Goal: Information Seeking & Learning: Learn about a topic

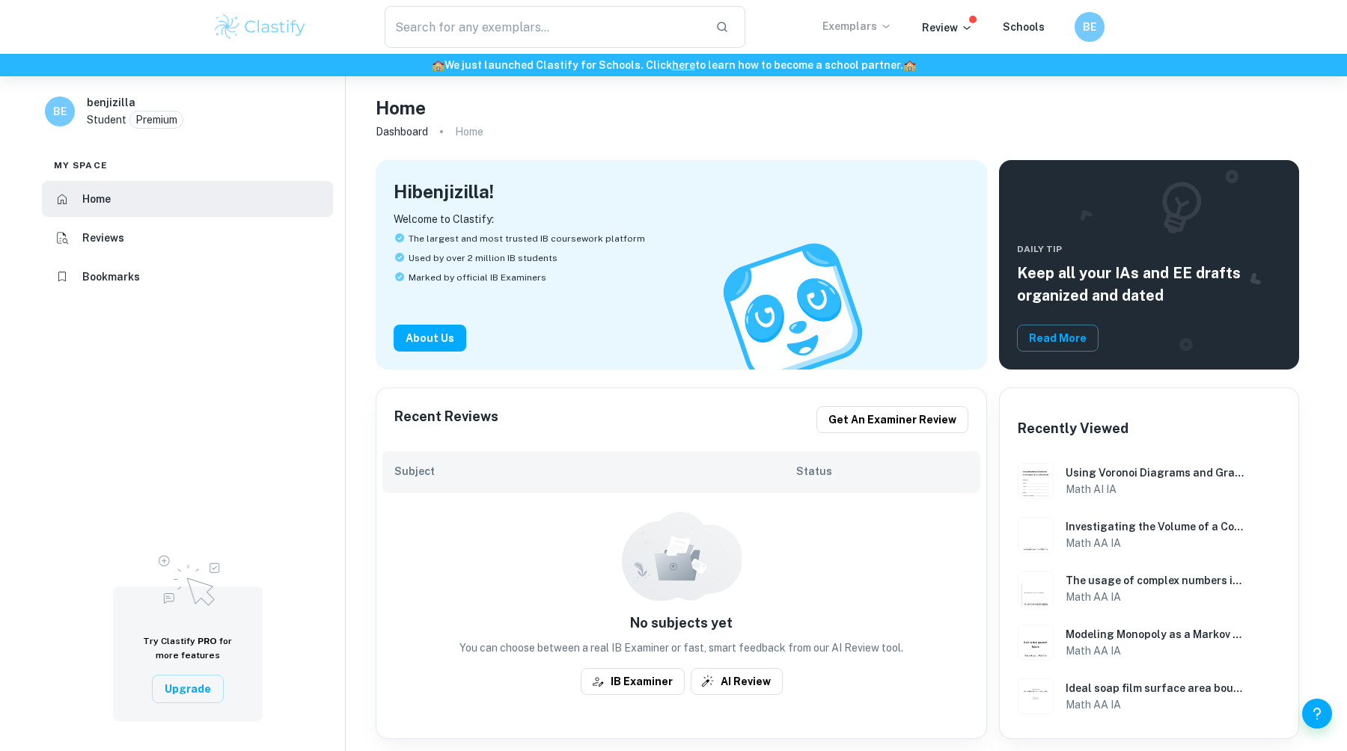
click at [876, 29] on p "Exemplars" at bounding box center [857, 26] width 70 height 16
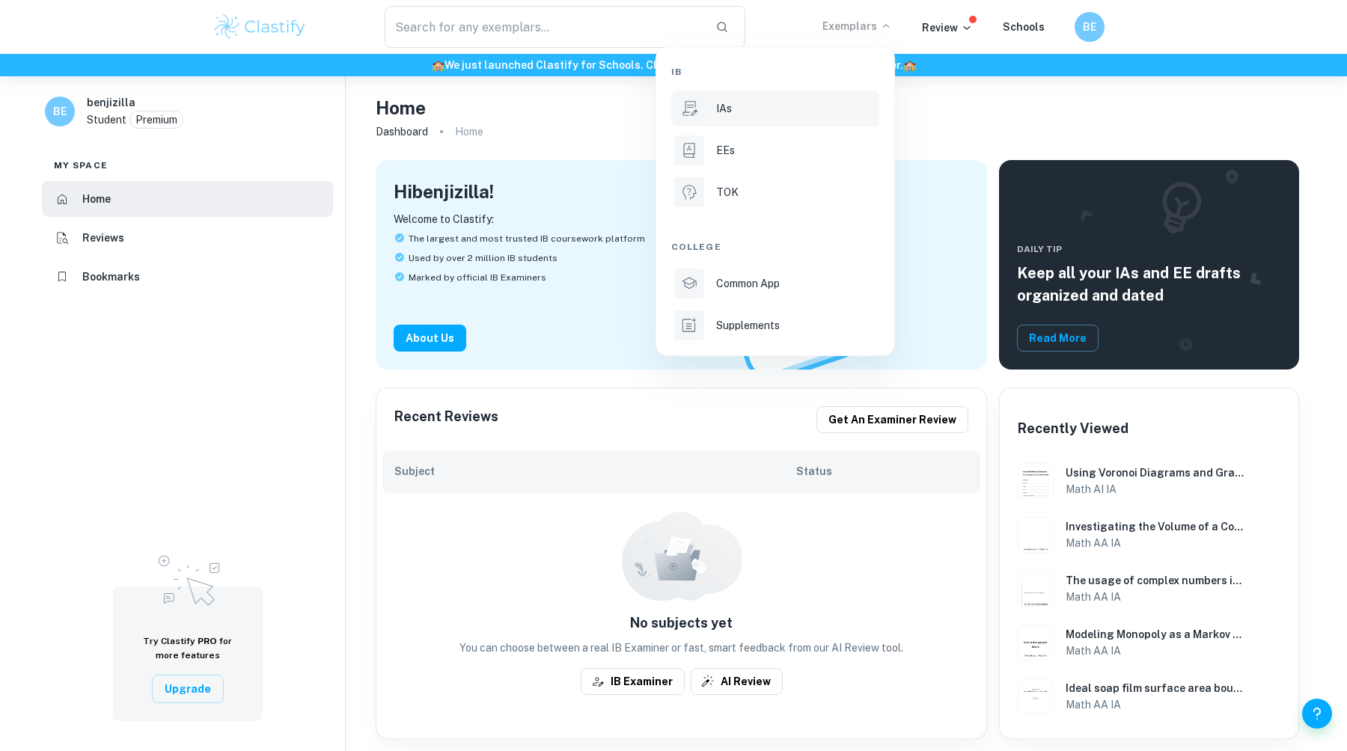
click at [755, 106] on div "IAs" at bounding box center [796, 108] width 160 height 16
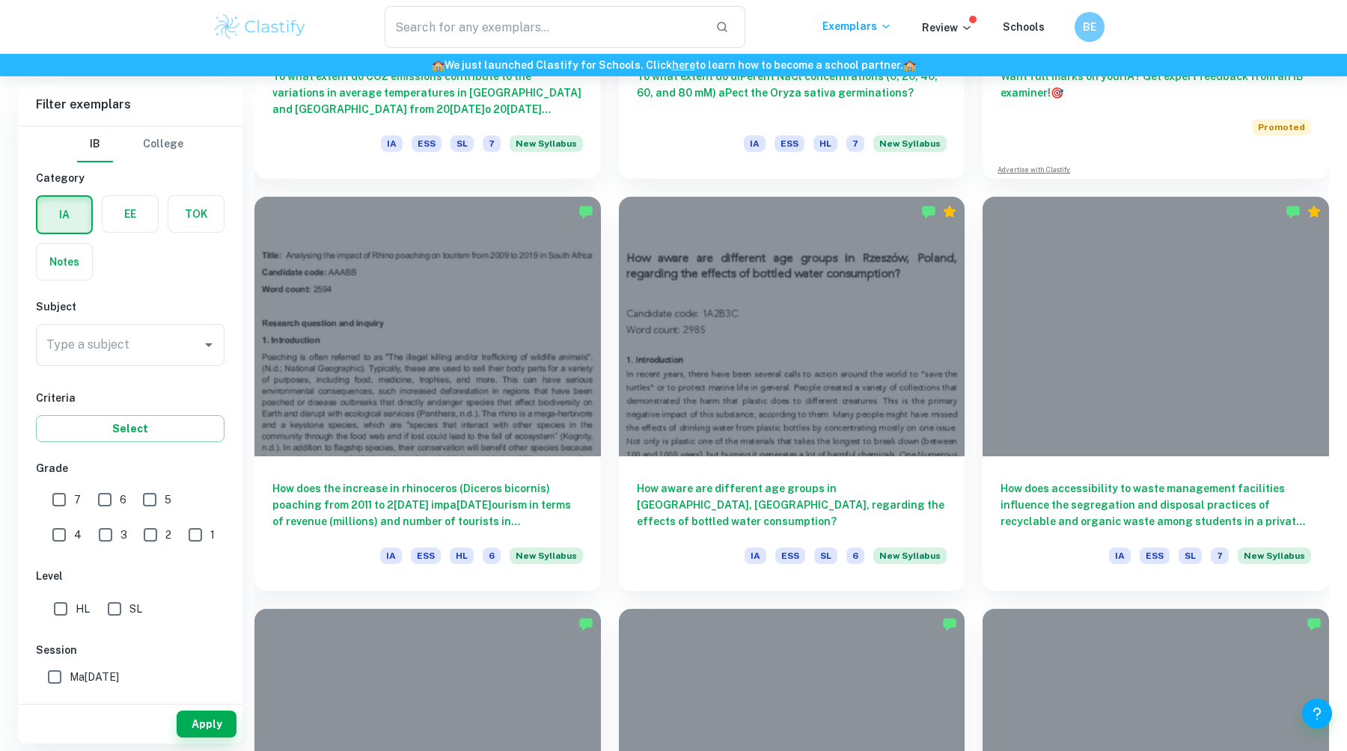
scroll to position [733, 0]
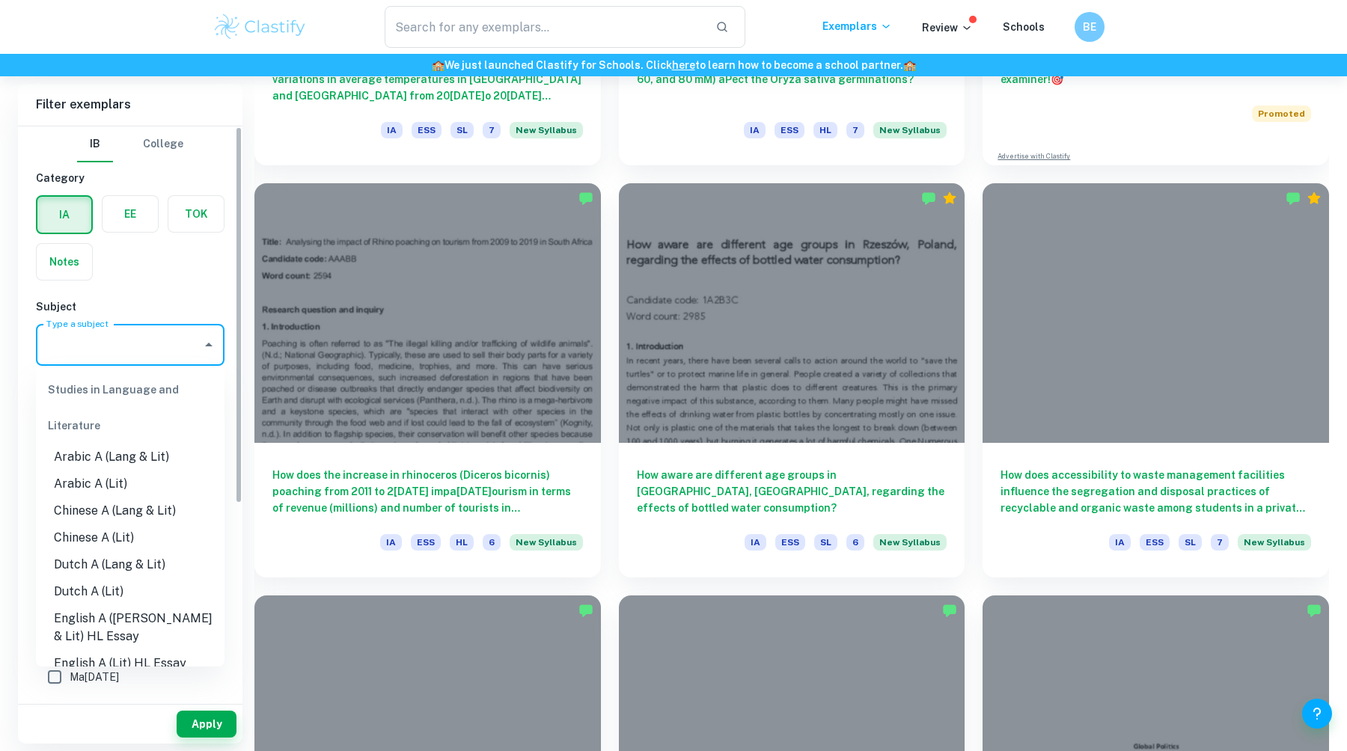
click at [170, 349] on input "Type a subject" at bounding box center [119, 345] width 153 height 28
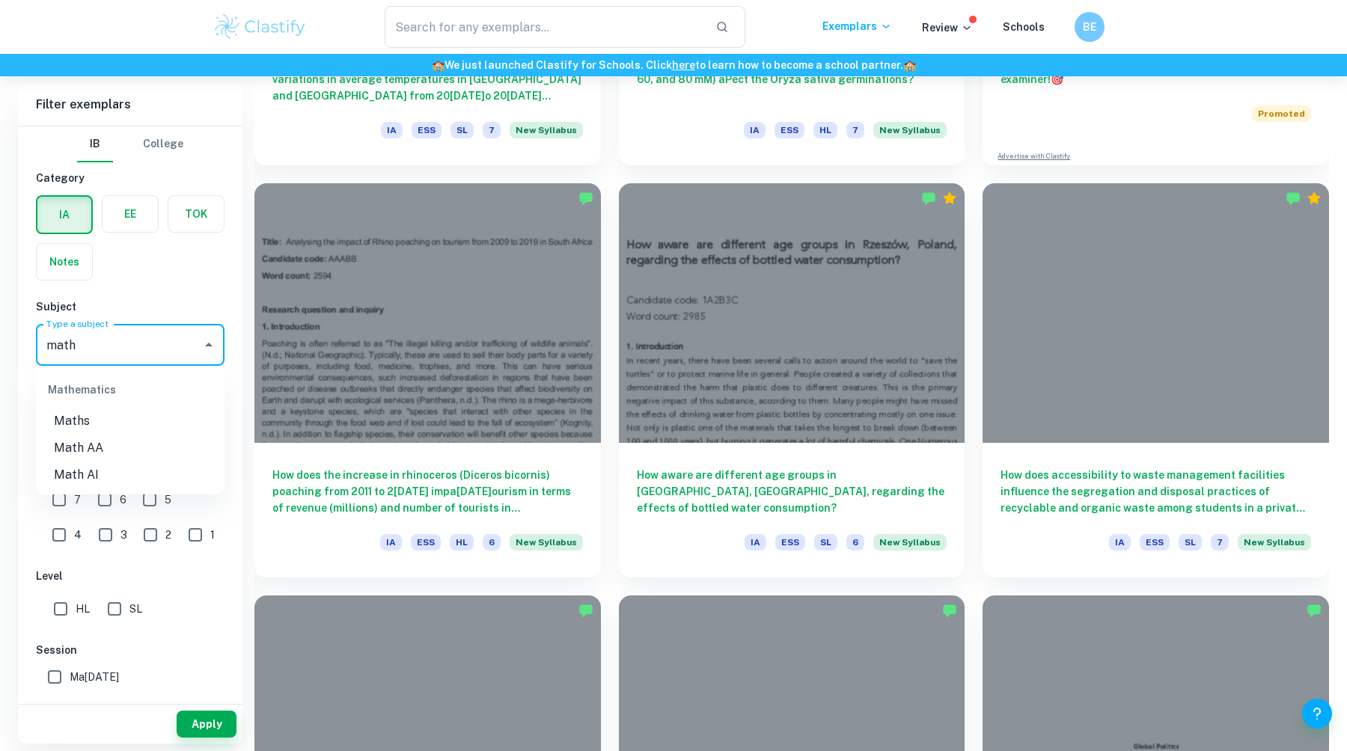
click at [142, 442] on li "Math AA" at bounding box center [130, 448] width 189 height 27
type input "Math AA"
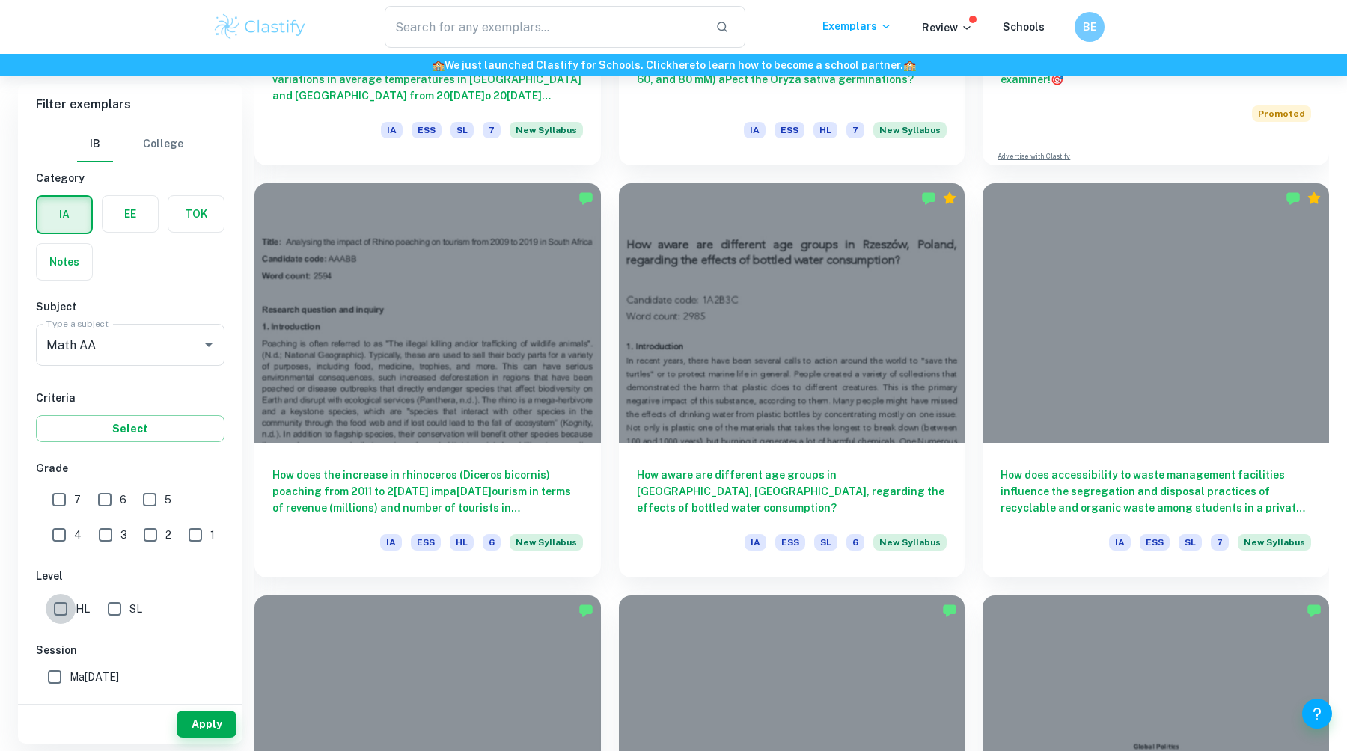
click at [65, 607] on input "HL" at bounding box center [61, 609] width 30 height 30
checkbox input "true"
click at [207, 736] on button "Apply" at bounding box center [207, 724] width 60 height 27
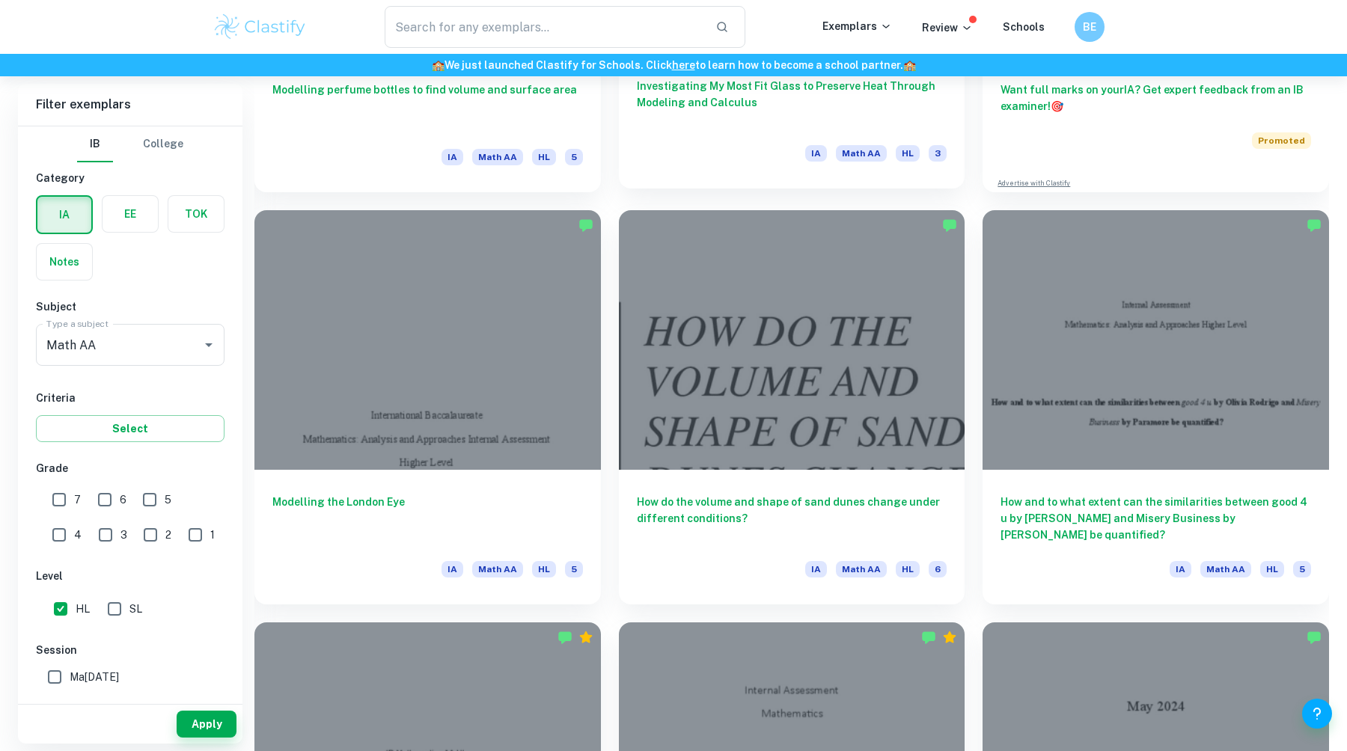
scroll to position [717, 0]
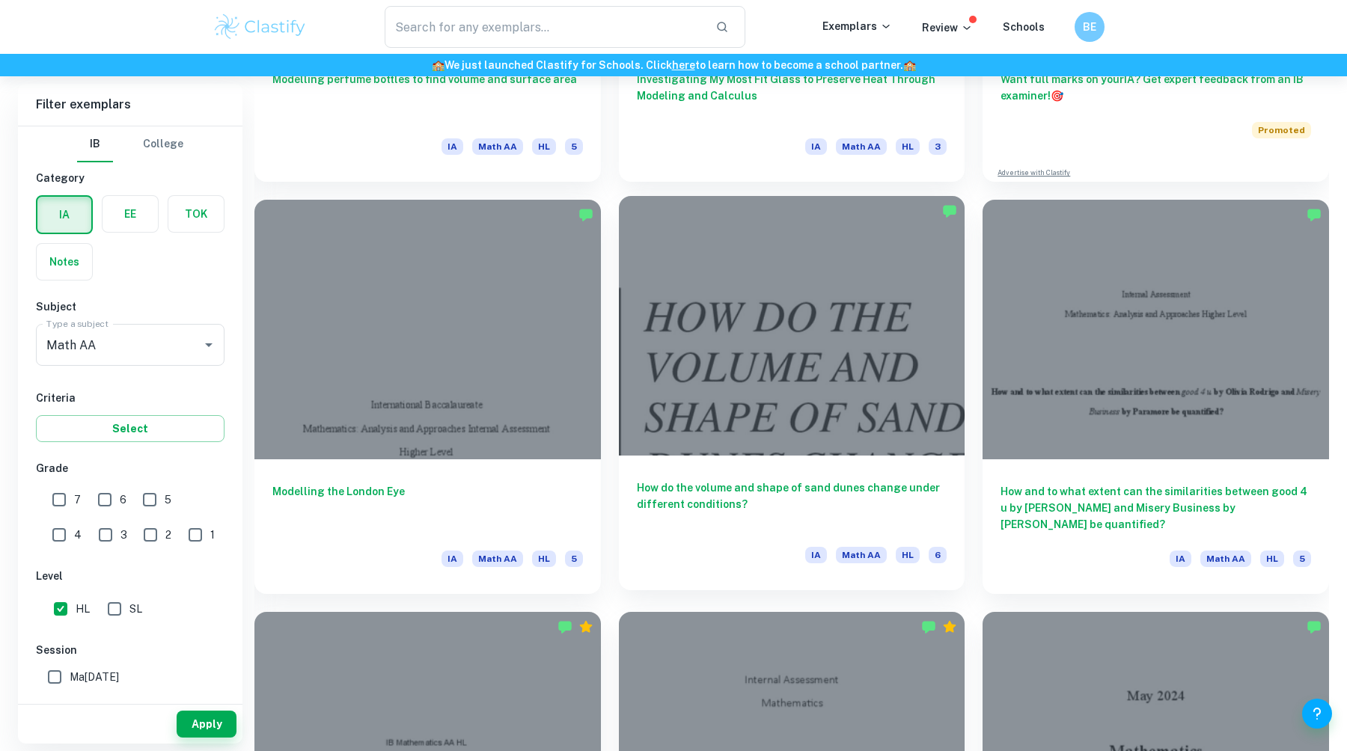
click at [667, 334] on div at bounding box center [792, 326] width 346 height 260
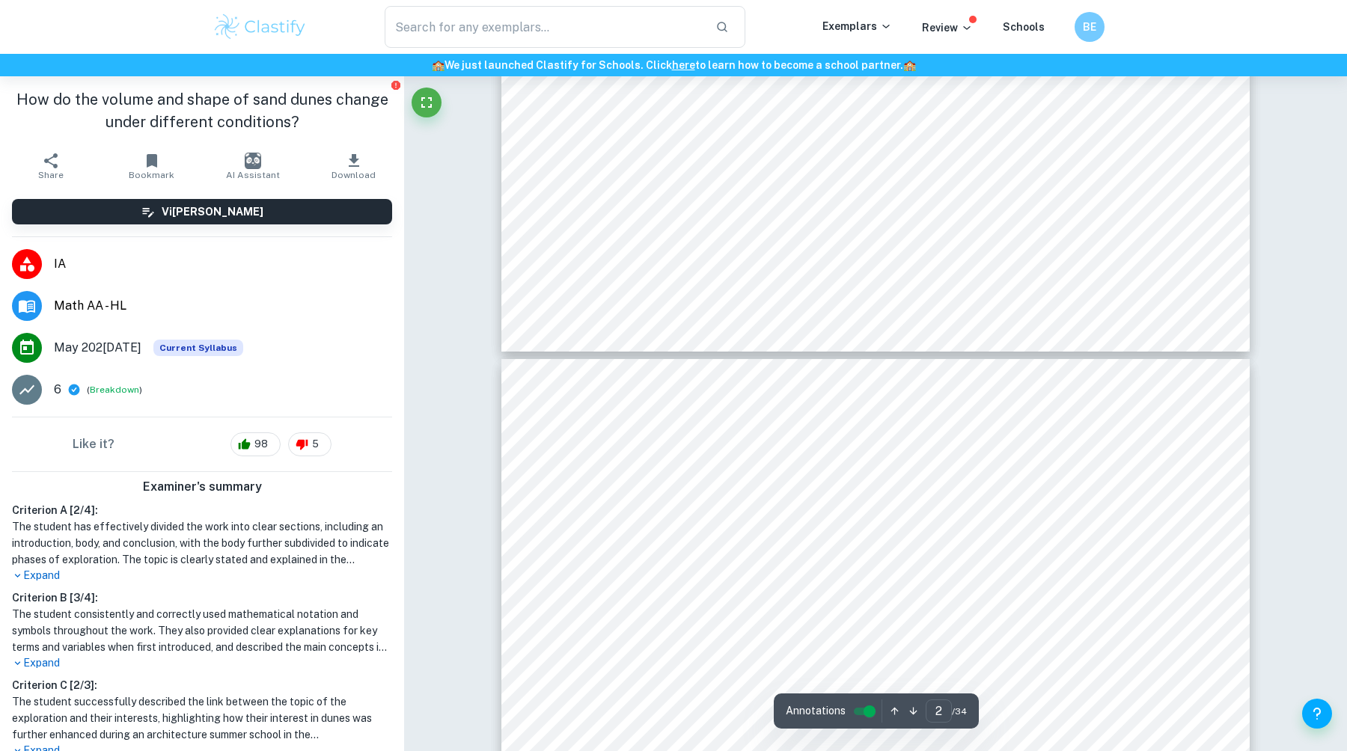
type input "3"
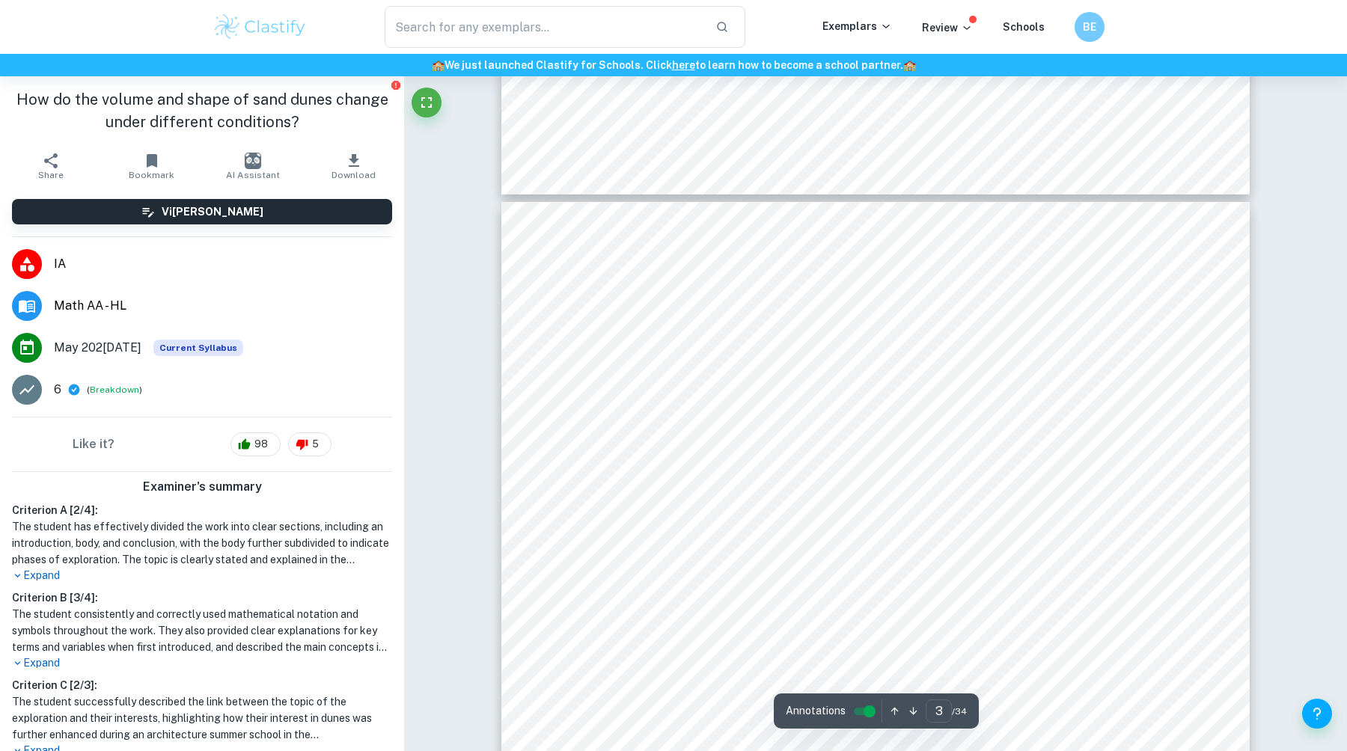
scroll to position [2260, 0]
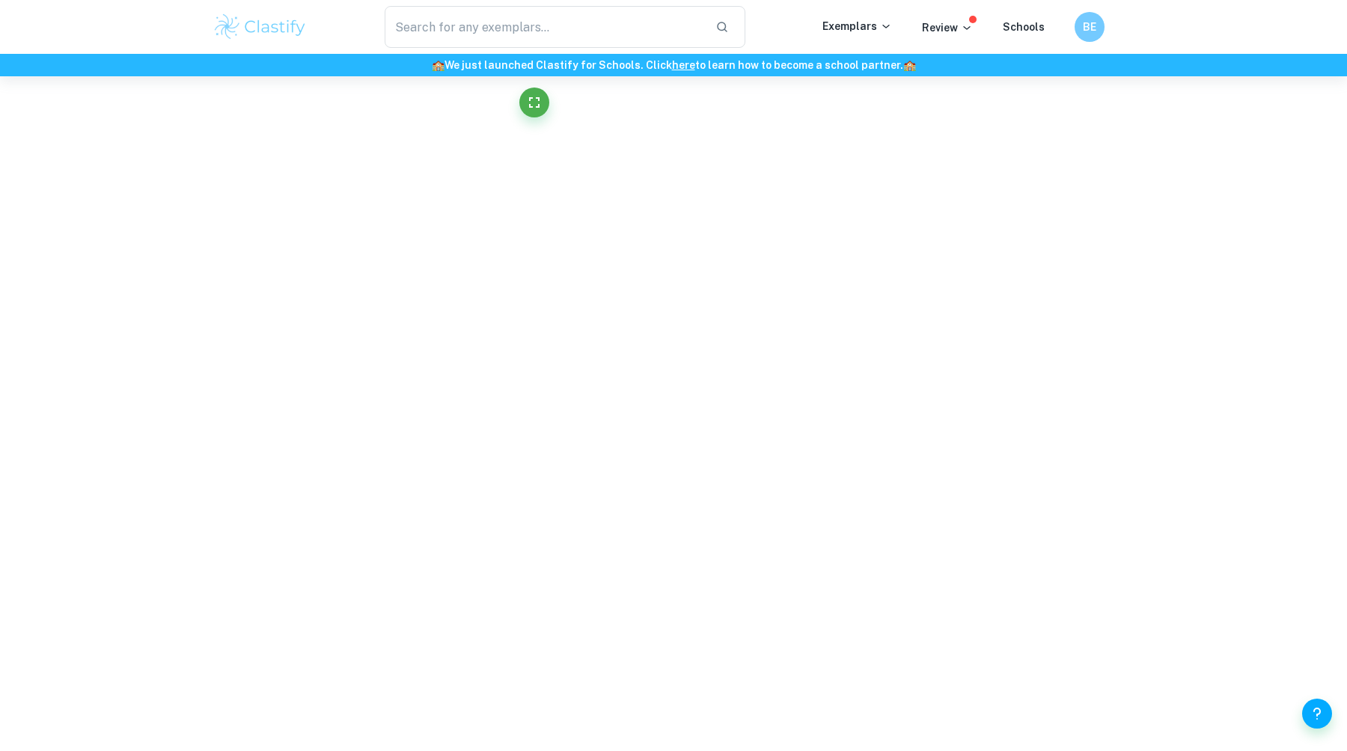
scroll to position [2339, 0]
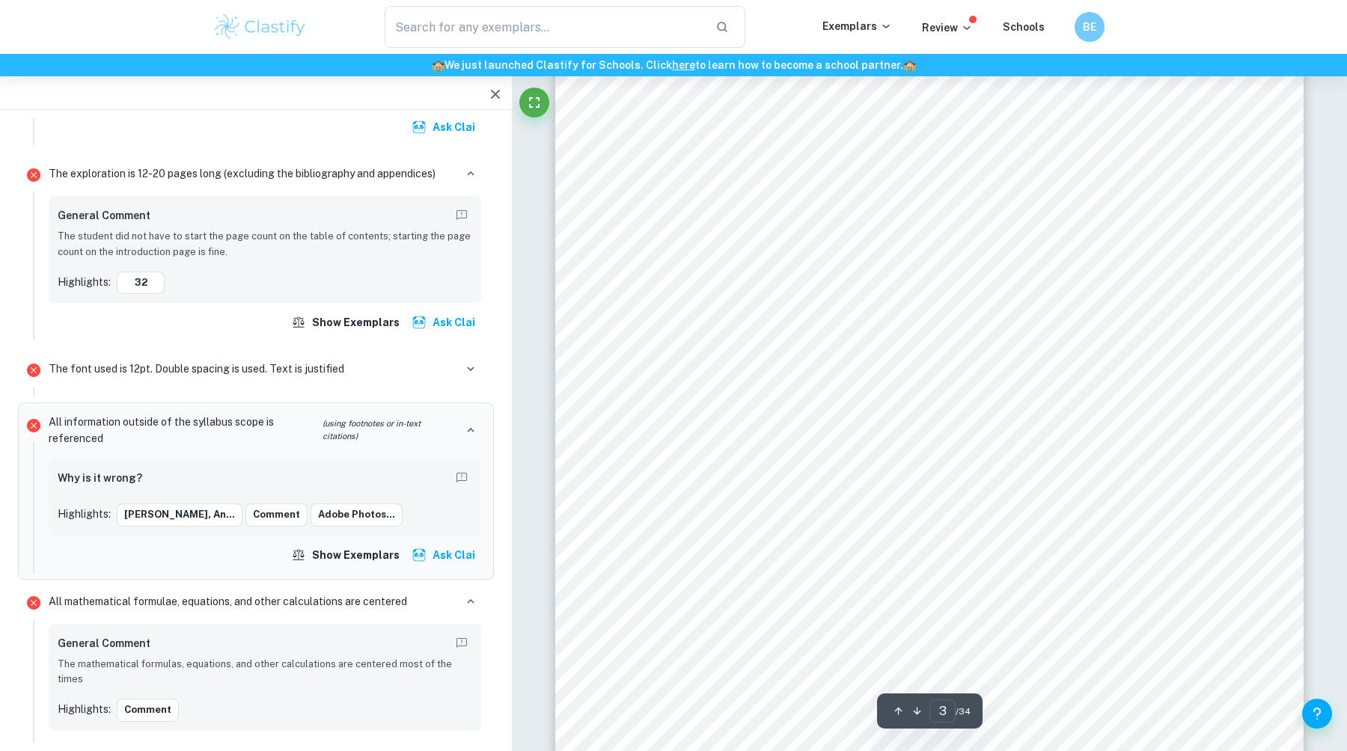
click at [268, 168] on p "The exploration is 12-20 pages long (excluding the bibliography and appendices)" at bounding box center [242, 173] width 387 height 16
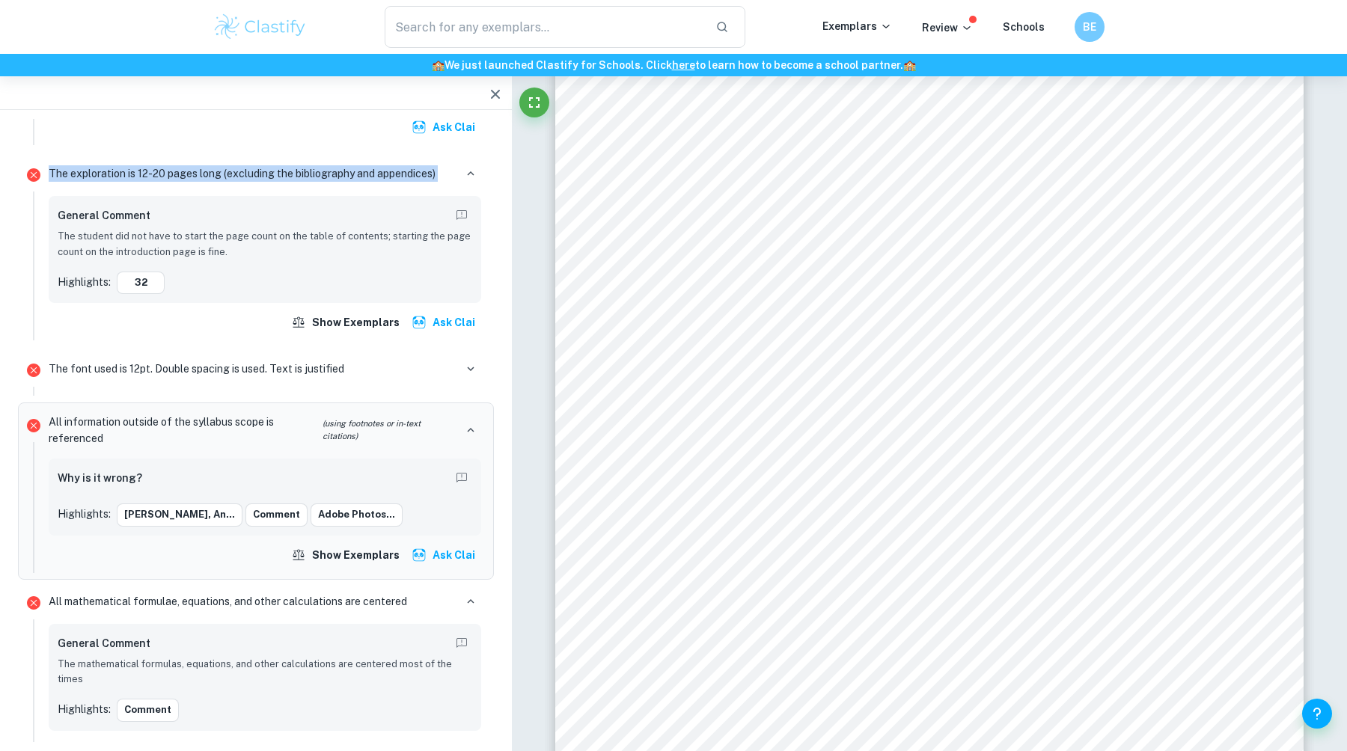
click at [268, 168] on p "The exploration is 12-20 pages long (excluding the bibliography and appendices)" at bounding box center [242, 173] width 387 height 16
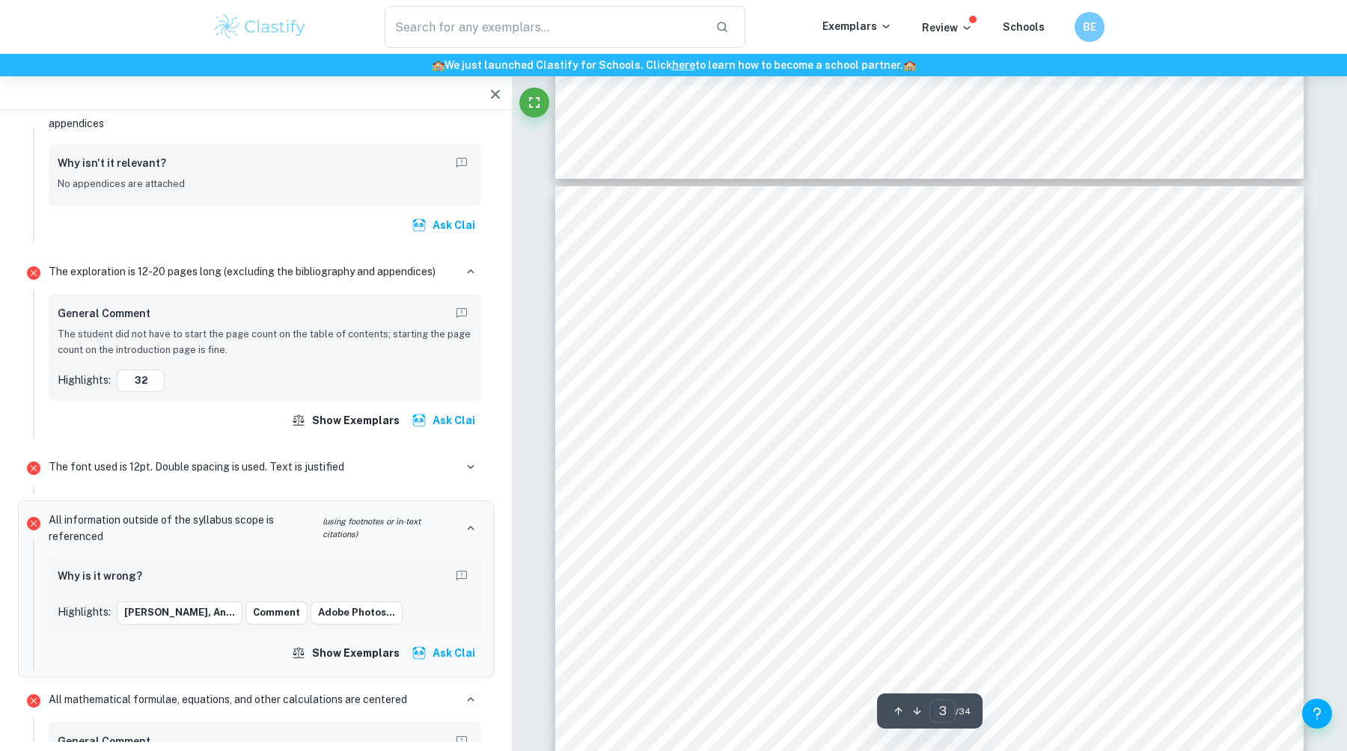
scroll to position [2275, 0]
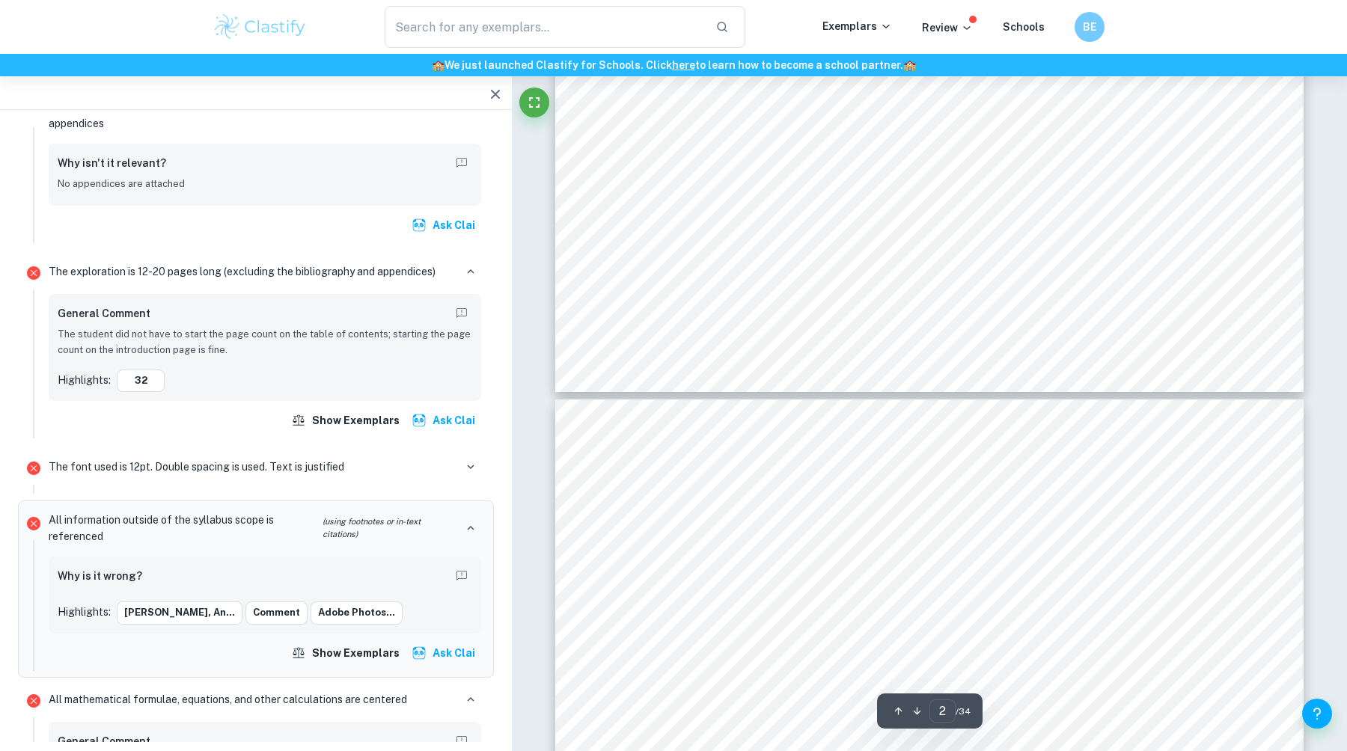
type input "3"
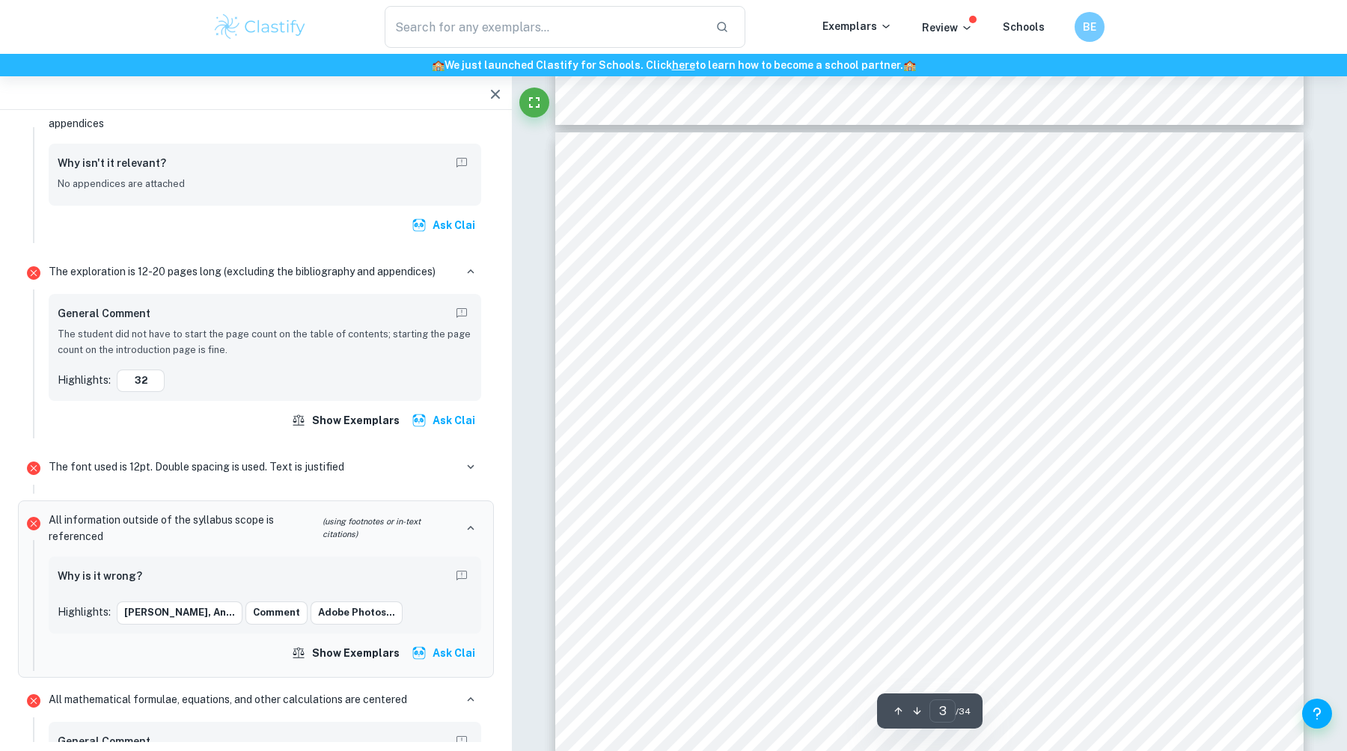
scroll to position [2214, 0]
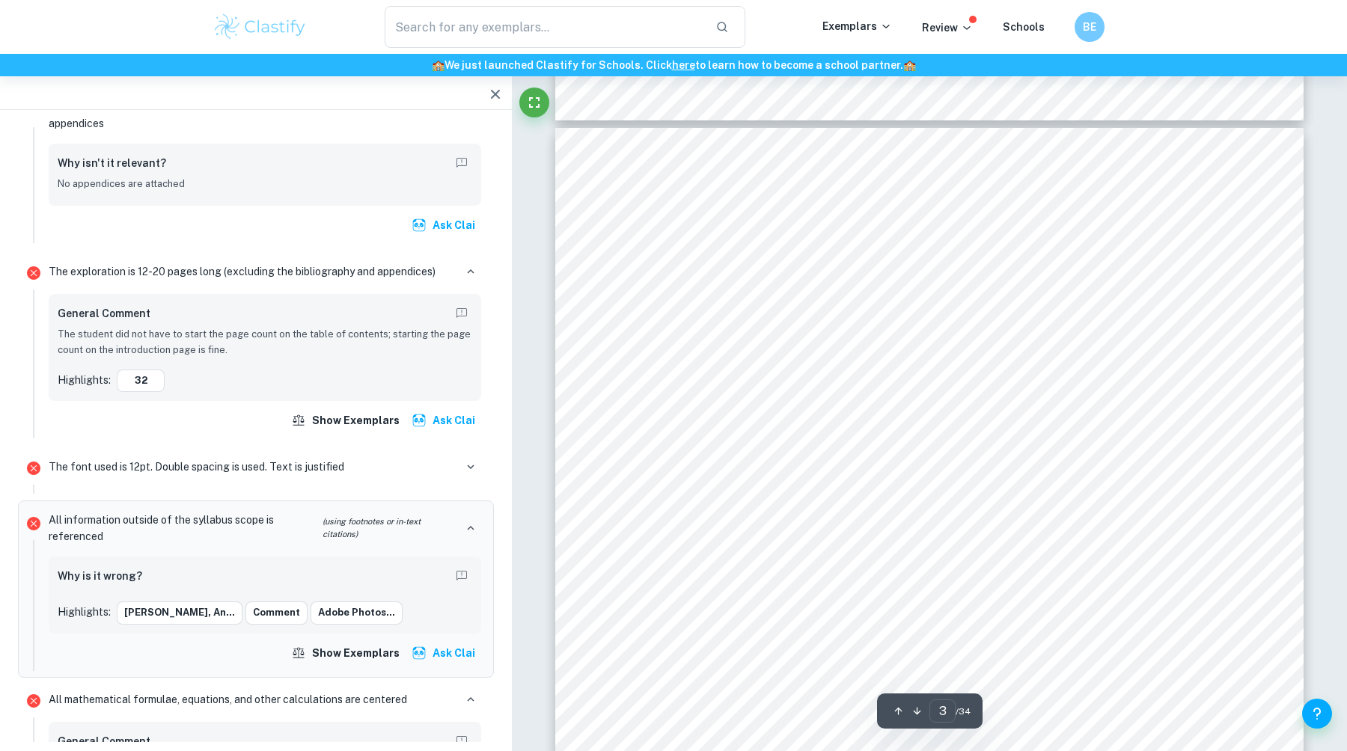
click at [949, 530] on span "of each other, and placed fine sand in the top box. I then released the holes t…" at bounding box center [922, 530] width 670 height 13
drag, startPoint x: 949, startPoint y: 530, endPoint x: 922, endPoint y: 531, distance: 26.9
click at [922, 531] on span "of each other, and placed fine sand in the top box. I then released the holes t…" at bounding box center [922, 530] width 670 height 13
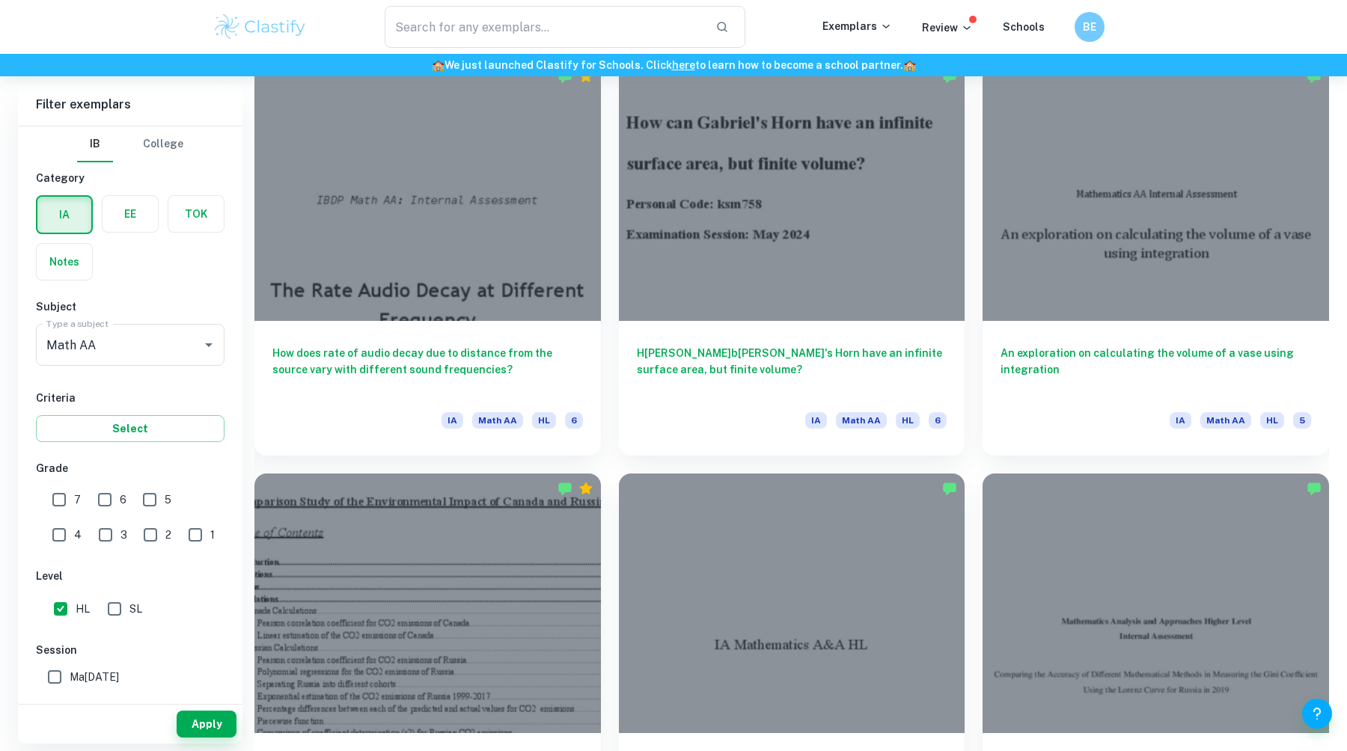
scroll to position [1683, 0]
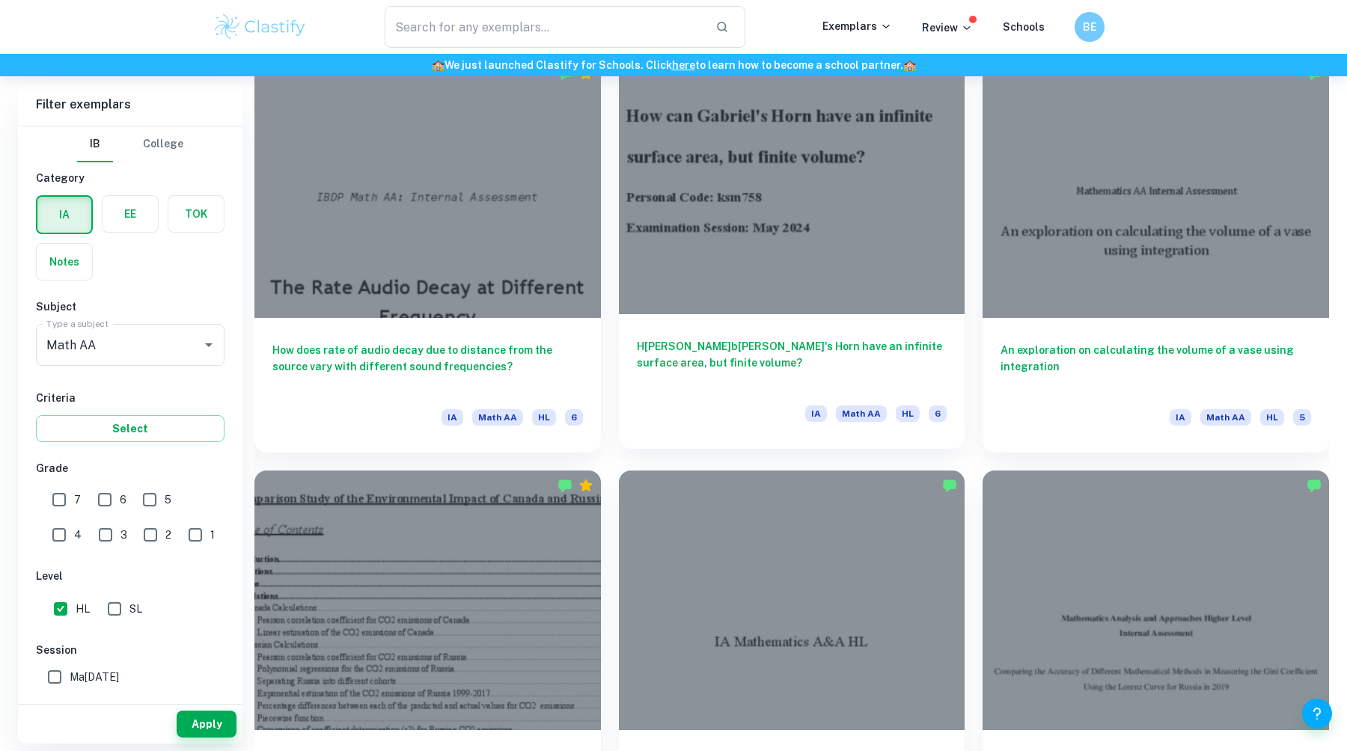
click at [814, 387] on h6 "H[PERSON_NAME]b[PERSON_NAME]'s Horn have an infinite surface area, but finite v…" at bounding box center [792, 362] width 311 height 49
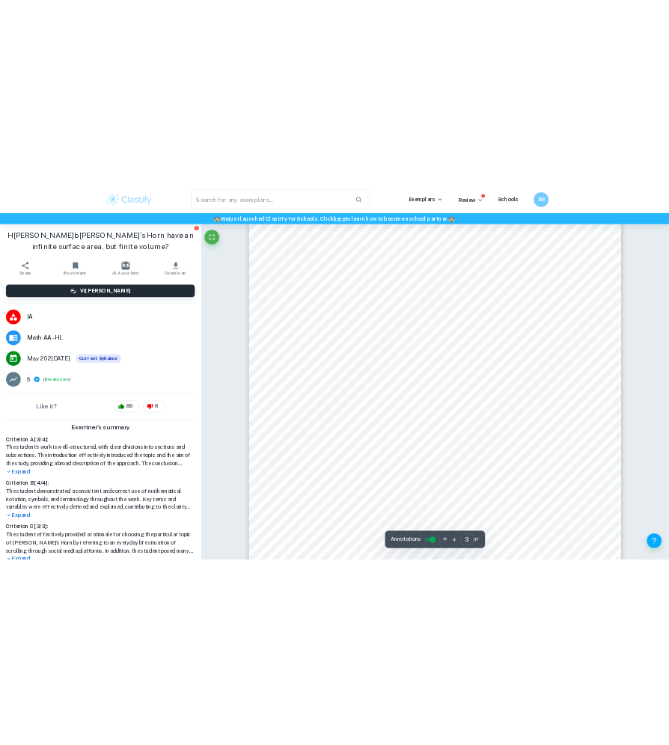
scroll to position [2192, 0]
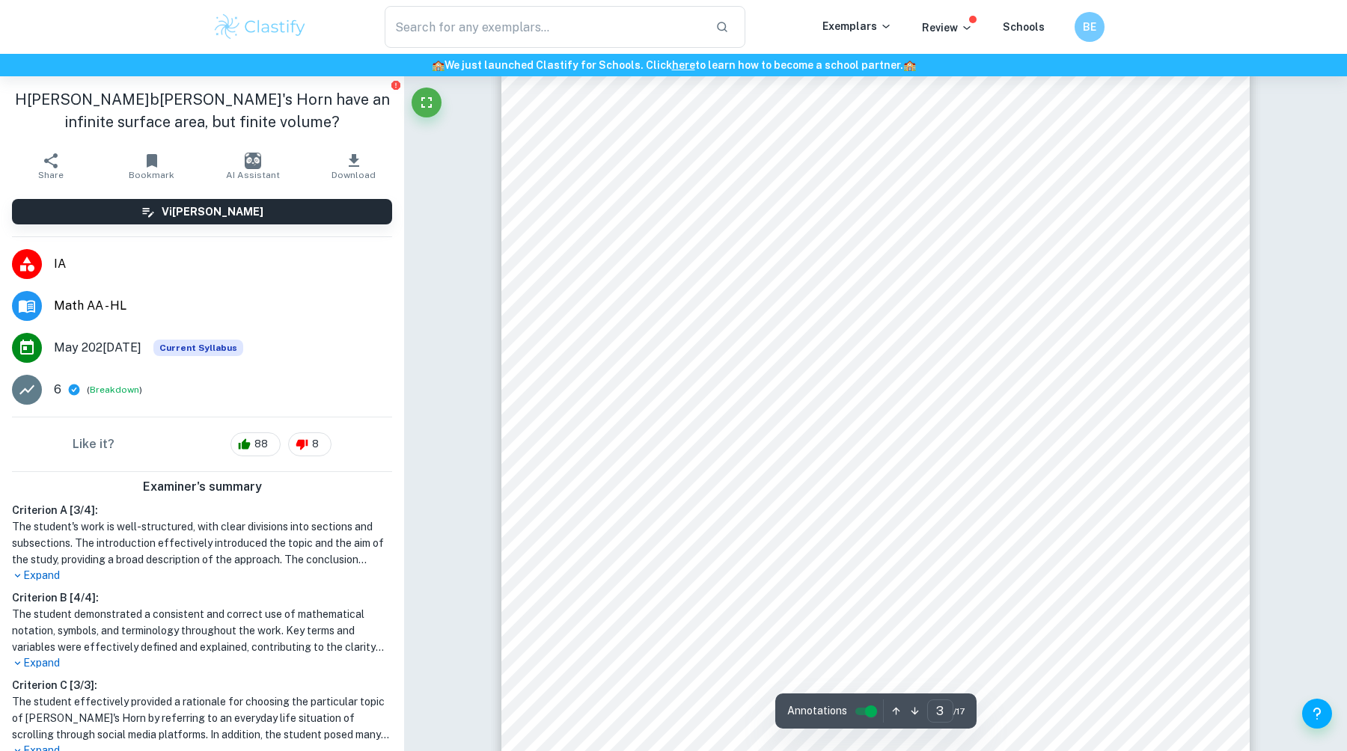
click at [805, 226] on span "volume? Is that even possible? Well, yes,[PERSON_NAME]s[PERSON_NAME]n is an obj…" at bounding box center [941, 220] width 703 height 15
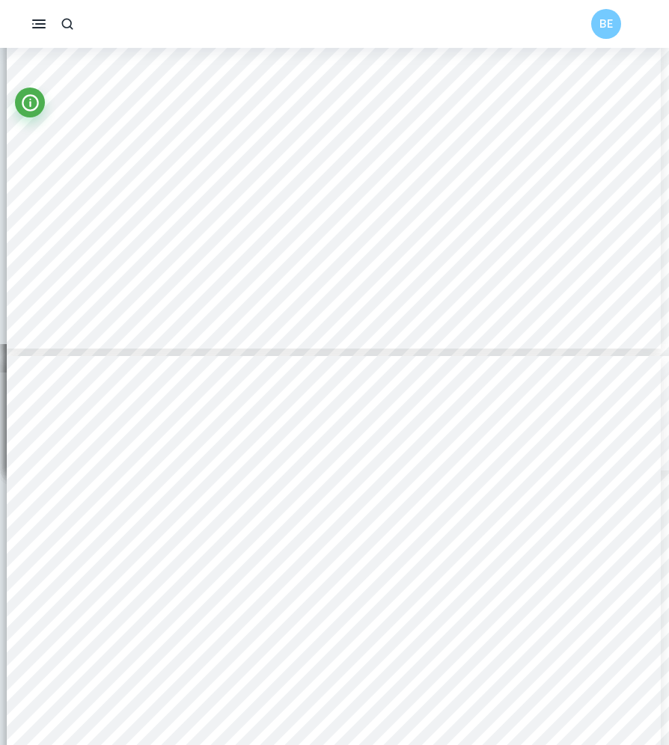
scroll to position [2382, 1]
type input "3"
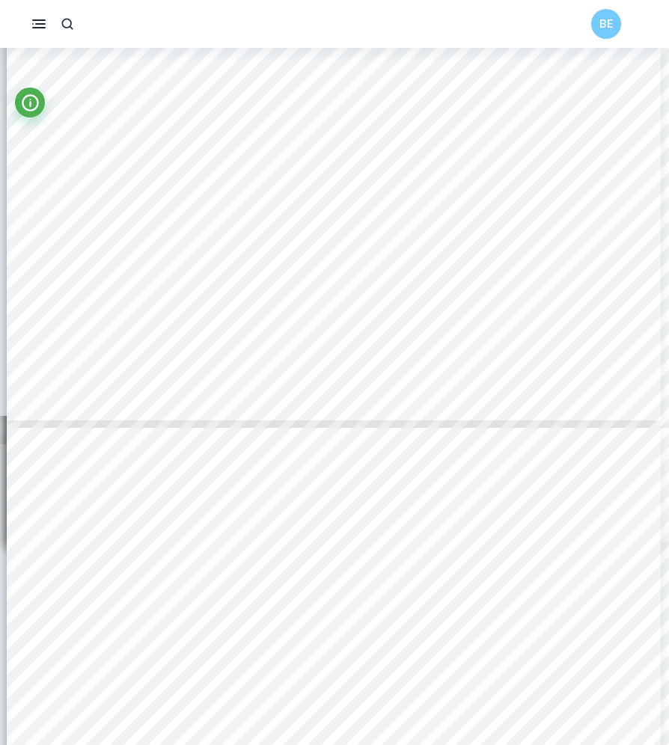
scroll to position [2313, 1]
click at [37, 105] on icon "Info" at bounding box center [30, 102] width 17 height 17
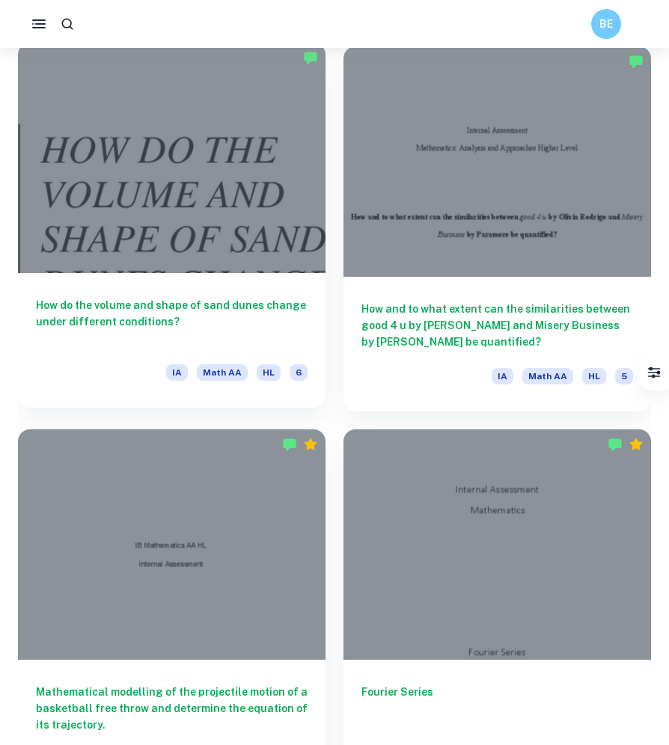
scroll to position [1205, 0]
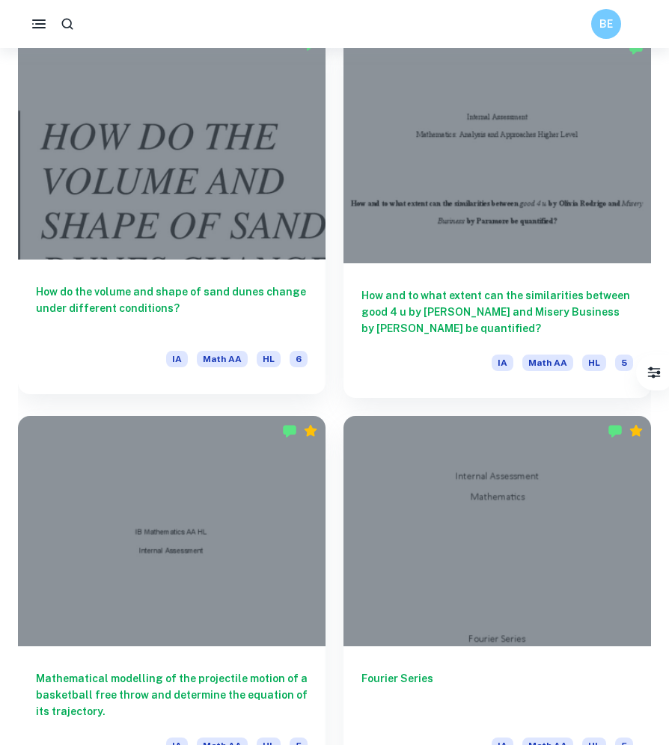
click at [189, 307] on h6 "How do the volume and shape of sand dunes change under different conditions?" at bounding box center [172, 308] width 272 height 49
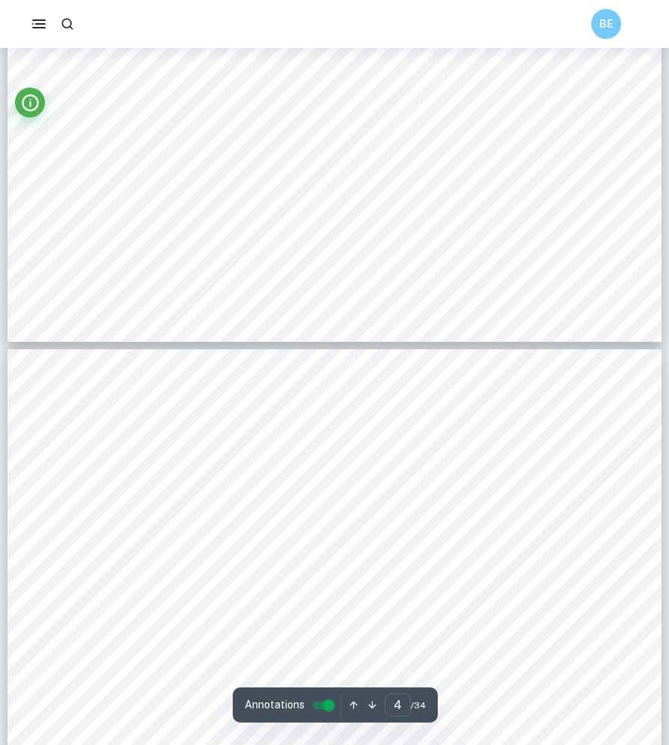
type input "3"
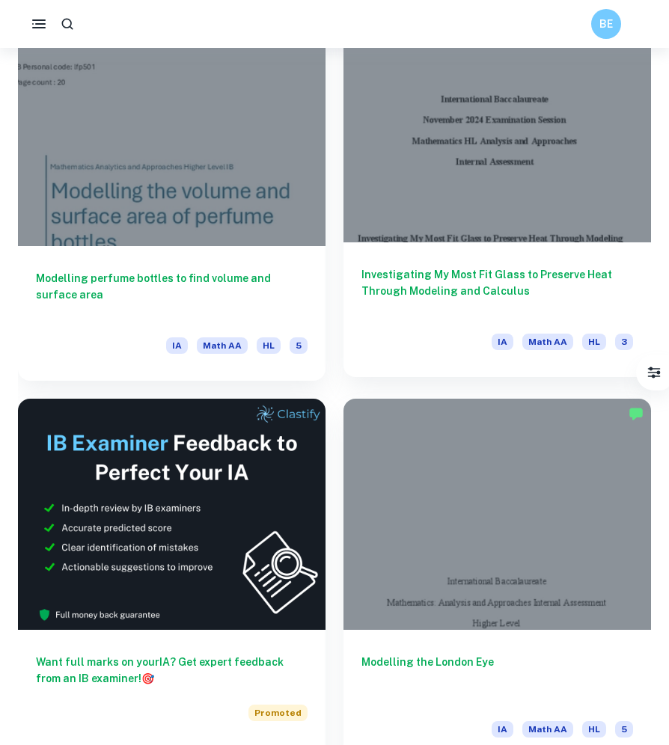
scroll to position [457, 0]
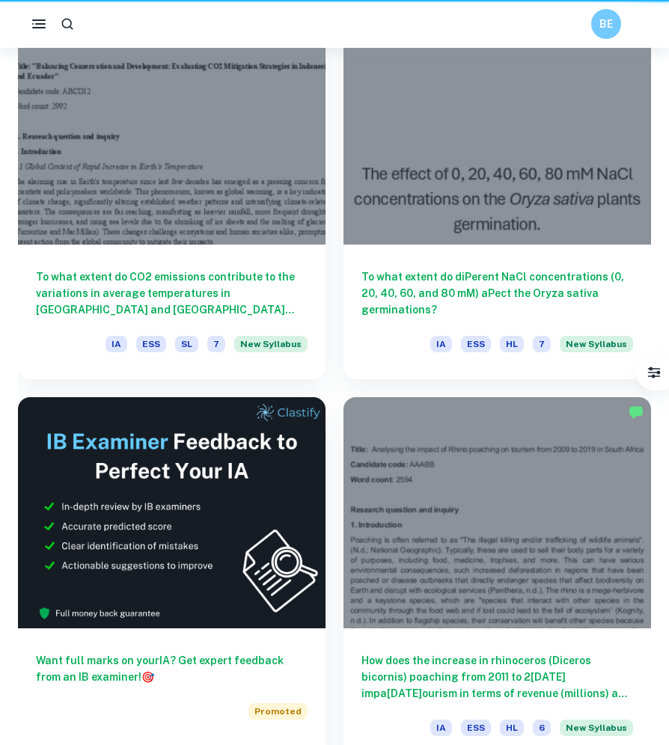
scroll to position [413, 0]
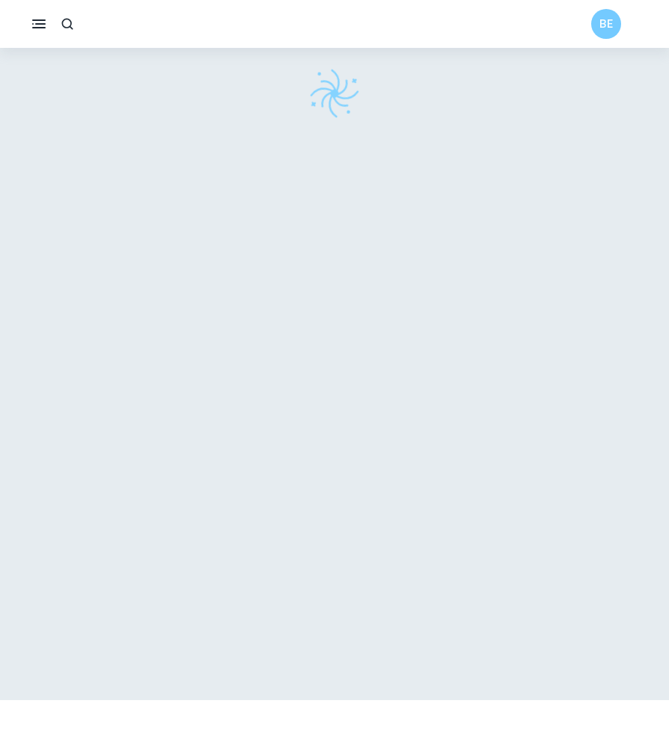
scroll to position [48, 0]
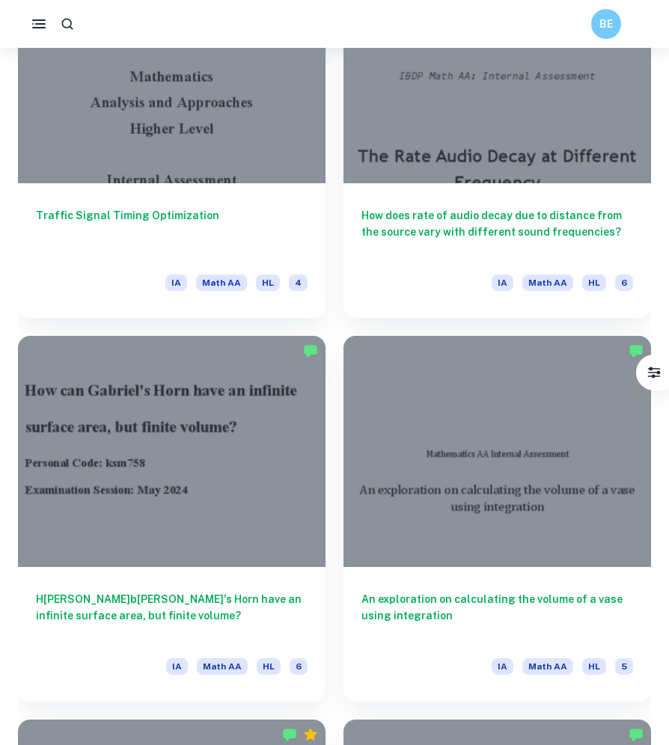
scroll to position [2055, 0]
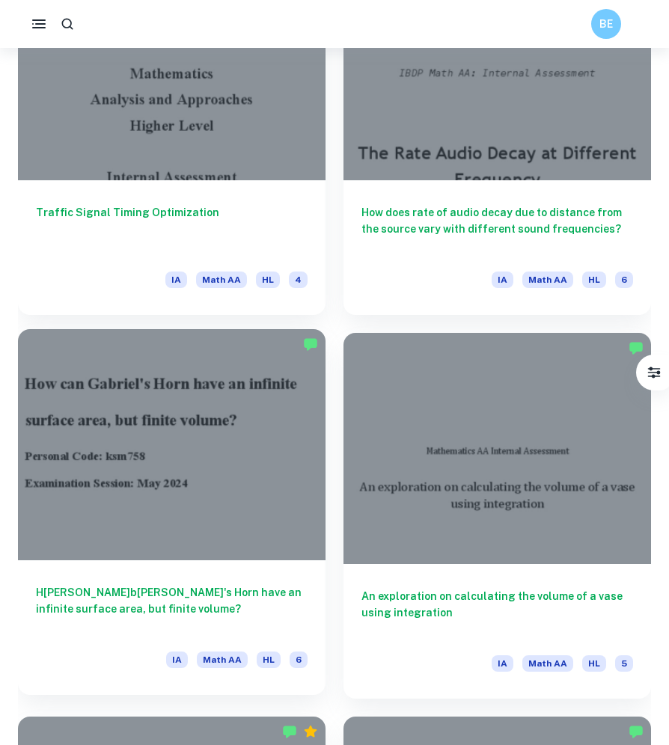
click at [293, 477] on div at bounding box center [172, 444] width 308 height 230
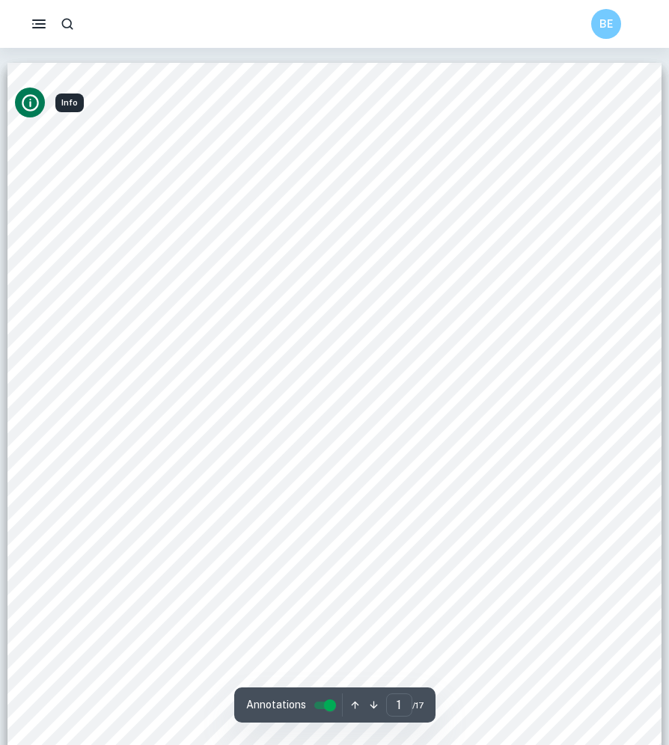
click at [34, 102] on icon "Info" at bounding box center [30, 103] width 20 height 20
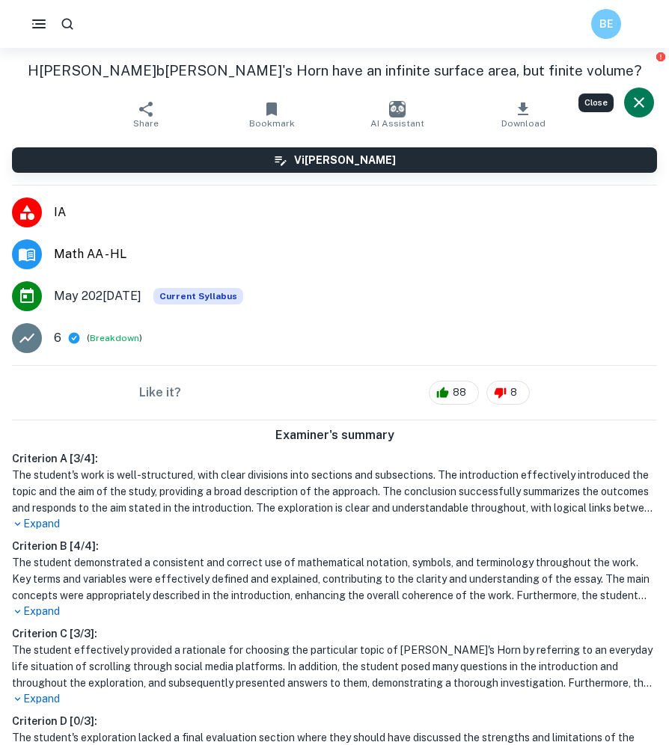
click at [233, 117] on button "Bookmark" at bounding box center [272, 115] width 126 height 42
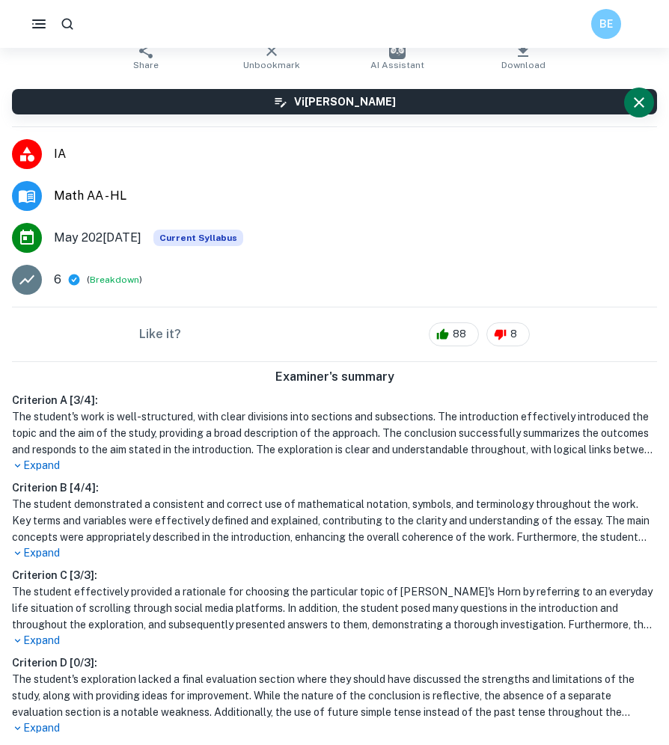
scroll to position [165, 0]
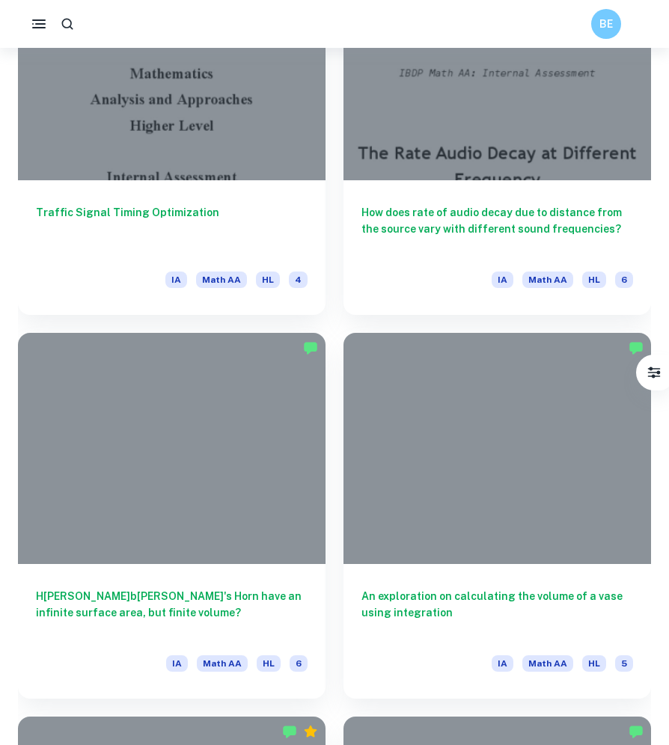
scroll to position [1288, 0]
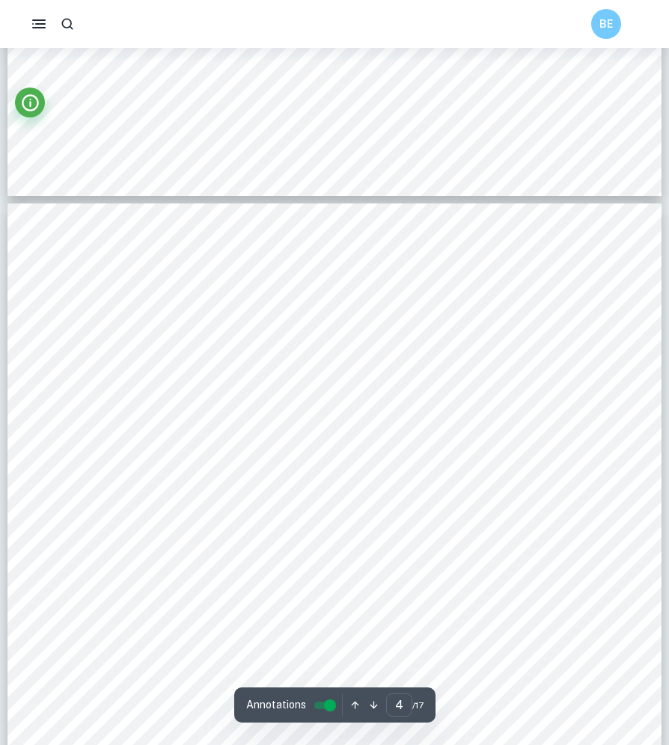
scroll to position [2584, 0]
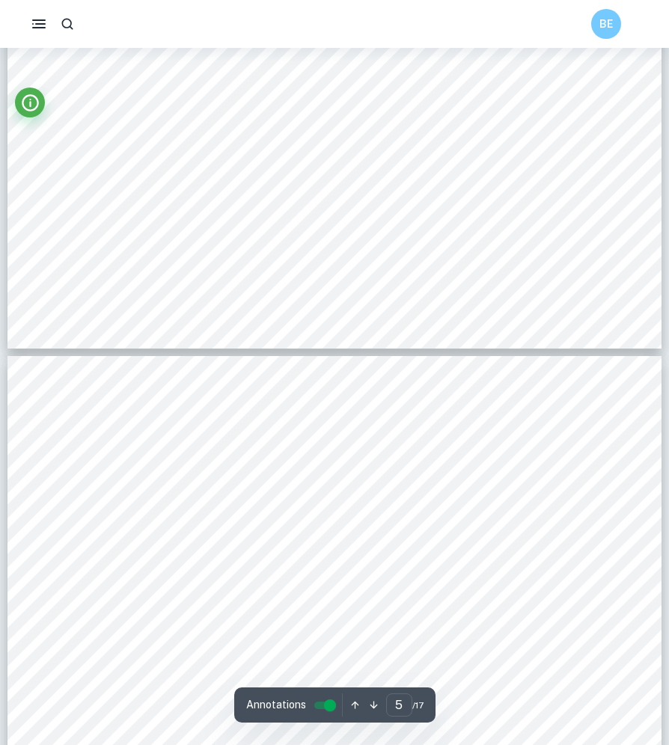
type input "4"
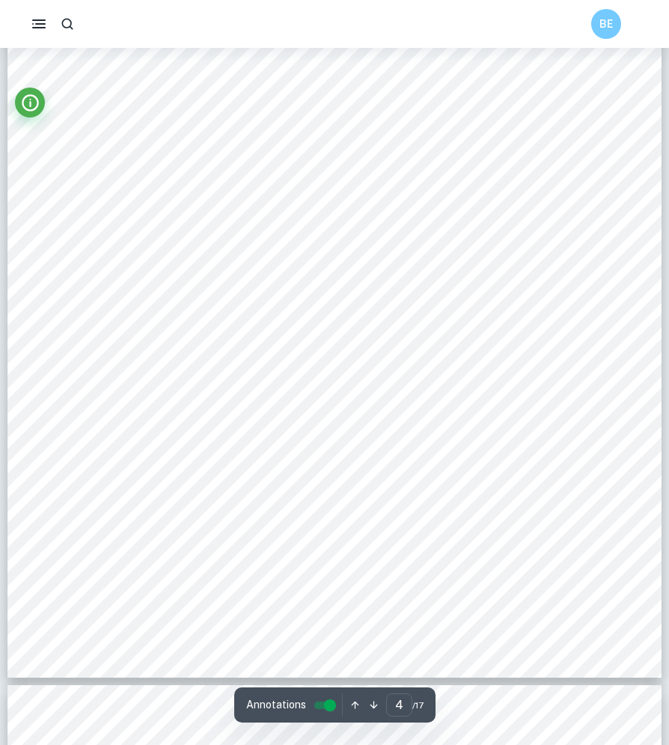
scroll to position [2878, 0]
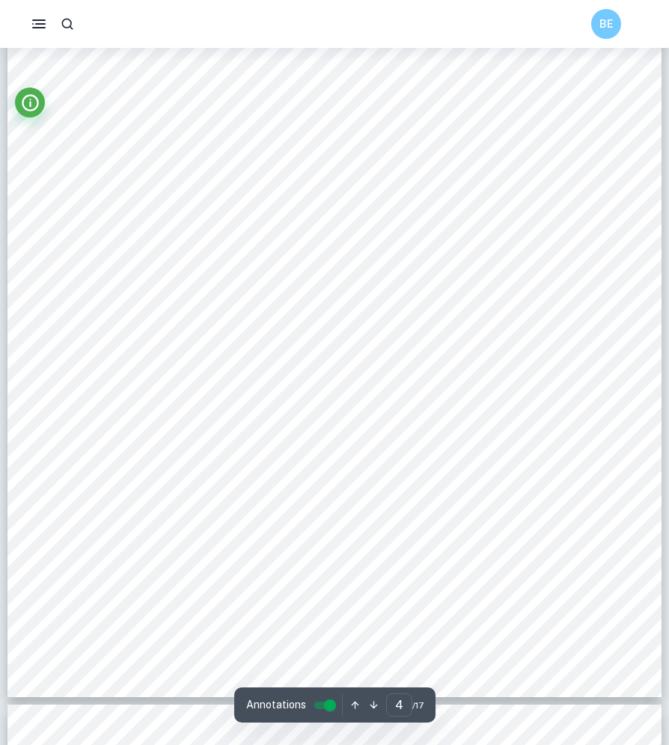
click at [201, 215] on div "so slightly above it. By this, we can infer that the horizontal asymptote of th…" at bounding box center [334, 274] width 654 height 846
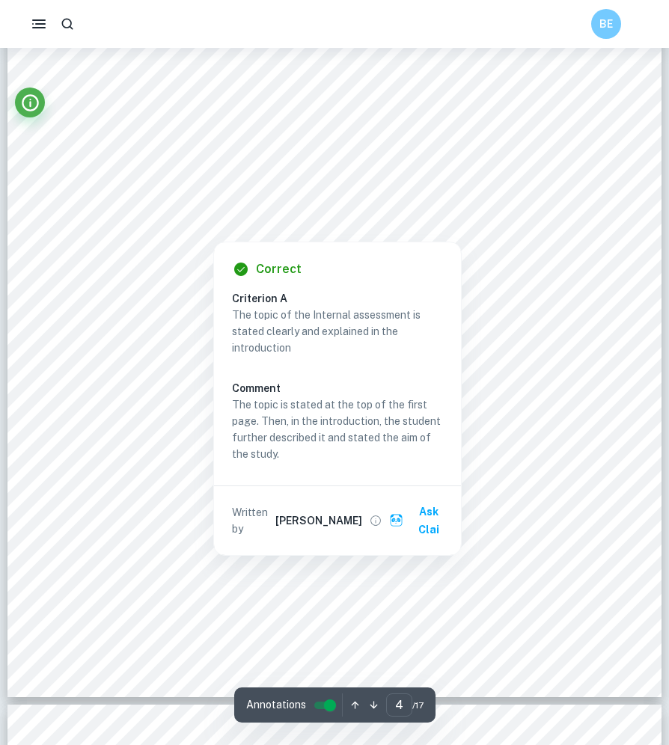
click at [204, 207] on div at bounding box center [328, 201] width 486 height 45
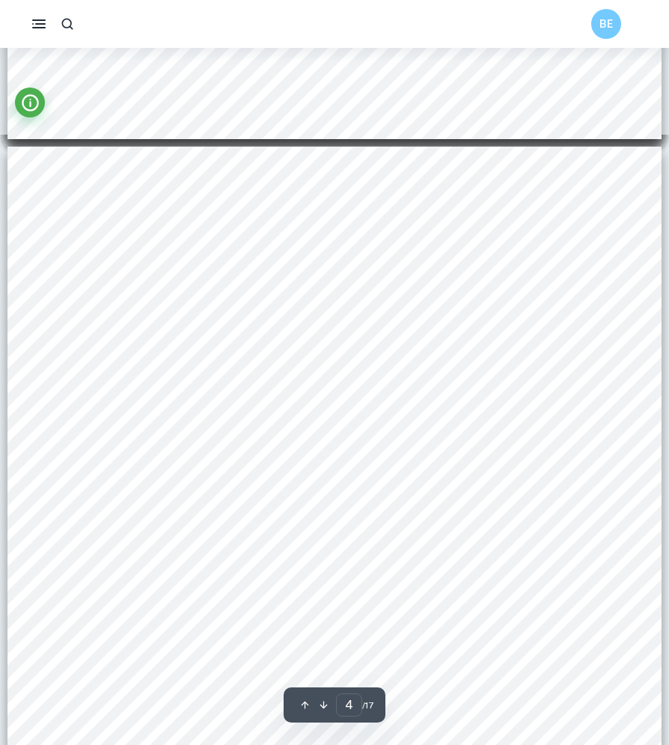
scroll to position [2507, 0]
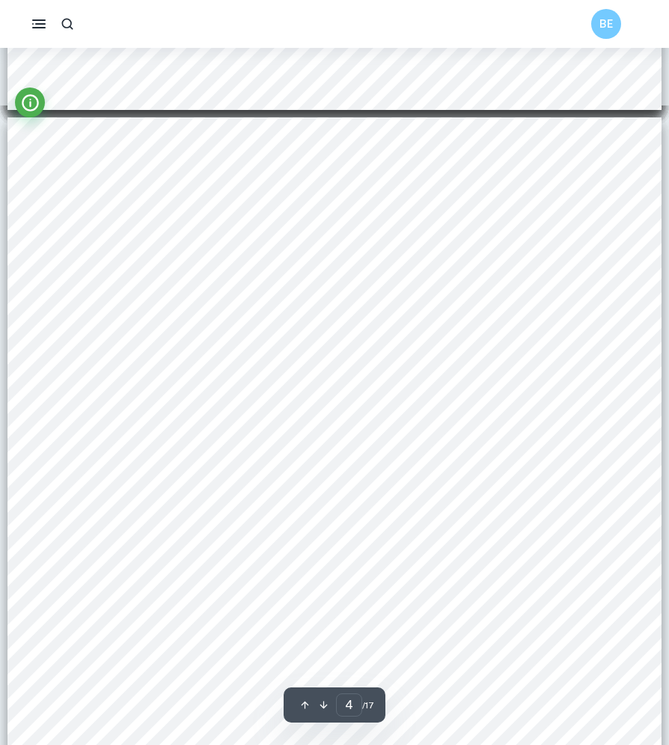
click at [258, 362] on div "so slightly above it. By this, we can infer that the horizontal asymptote of th…" at bounding box center [334, 540] width 654 height 846
click at [318, 299] on div "so slightly above it. By this, we can infer that the horizontal asymptote of th…" at bounding box center [334, 540] width 654 height 846
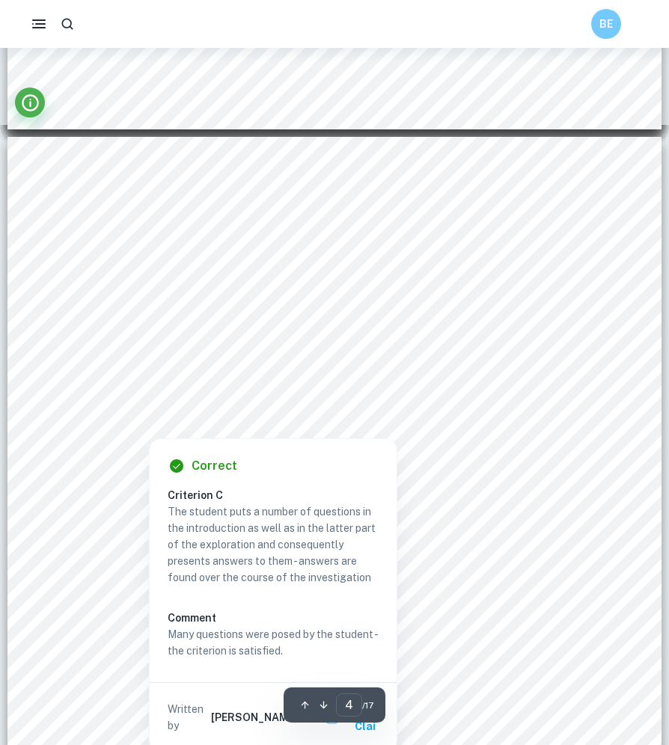
scroll to position [2482, 0]
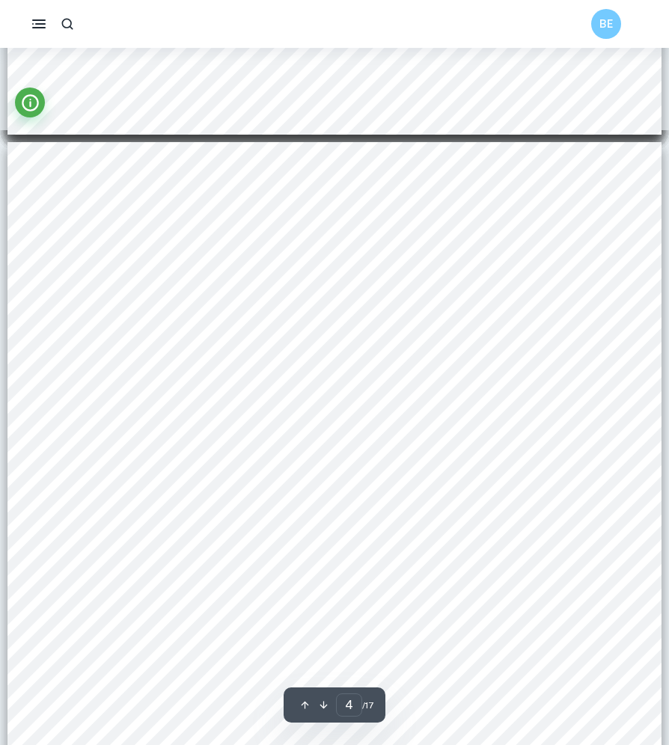
click at [655, 472] on div "so slightly above it. By this, we can infer that the horizontal asymptote of th…" at bounding box center [334, 565] width 654 height 846
click at [542, 522] on div "so slightly above it. By this, we can infer that the horizontal asymptote of th…" at bounding box center [334, 565] width 654 height 846
drag, startPoint x: 542, startPoint y: 522, endPoint x: 404, endPoint y: 492, distance: 141.1
click at [404, 492] on div "so slightly above it. By this, we can infer that the horizontal asymptote of th…" at bounding box center [334, 565] width 654 height 846
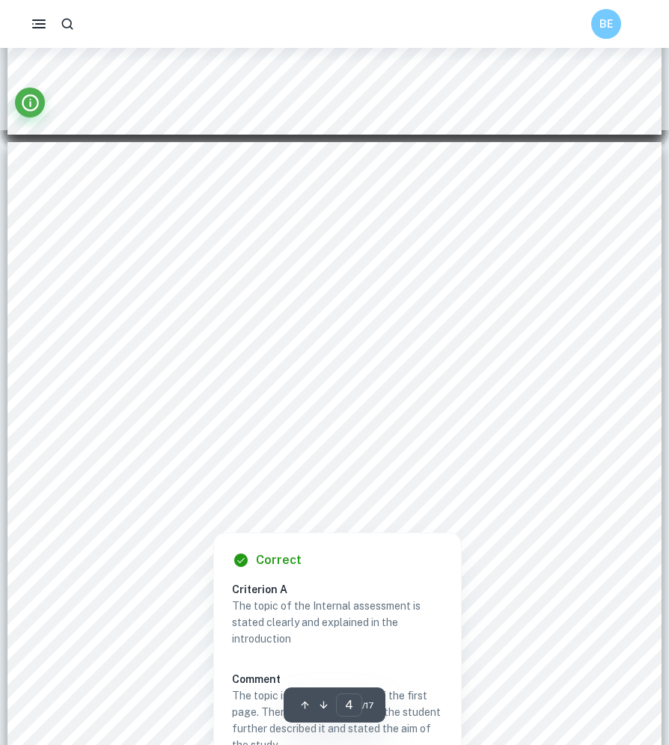
click at [397, 513] on div at bounding box center [328, 492] width 486 height 45
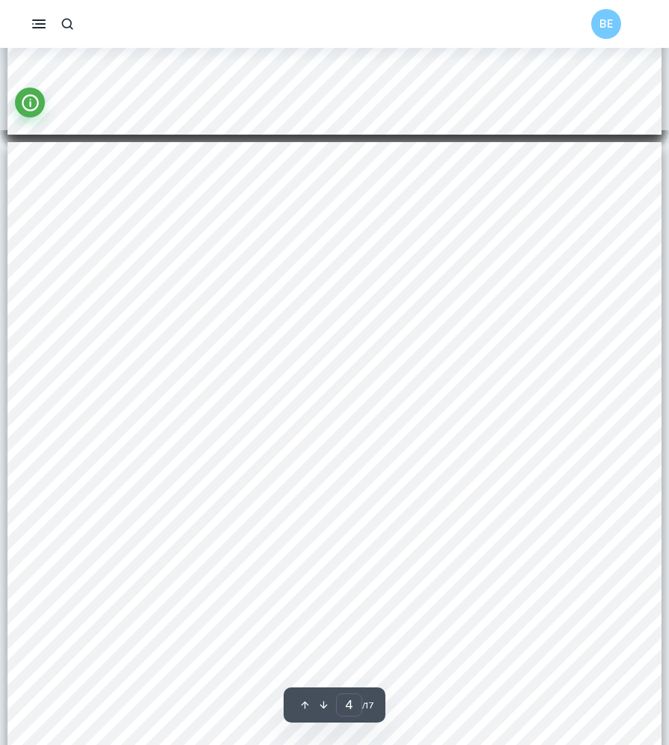
drag, startPoint x: 382, startPoint y: 528, endPoint x: 355, endPoint y: 444, distance: 88.3
click at [355, 444] on div "so slightly above it. By this, we can infer that the horizontal asymptote of th…" at bounding box center [334, 565] width 654 height 846
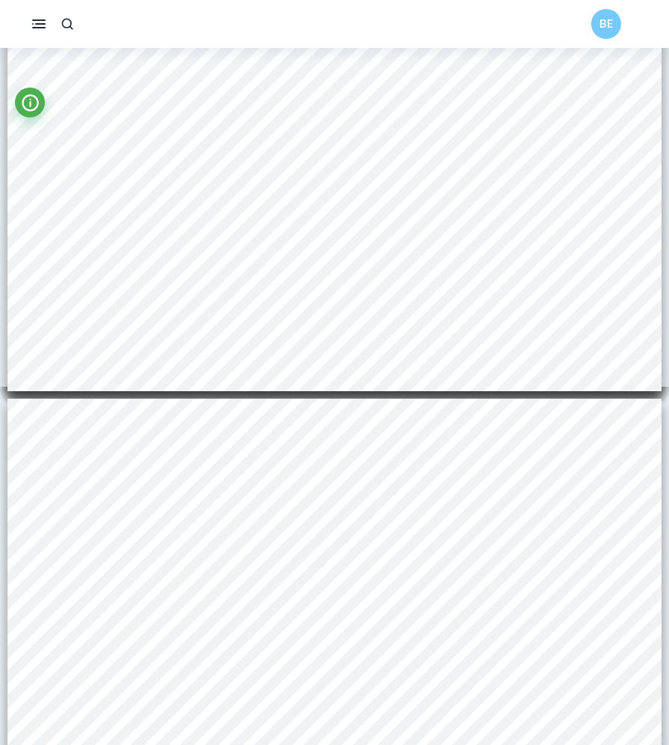
type input "3"
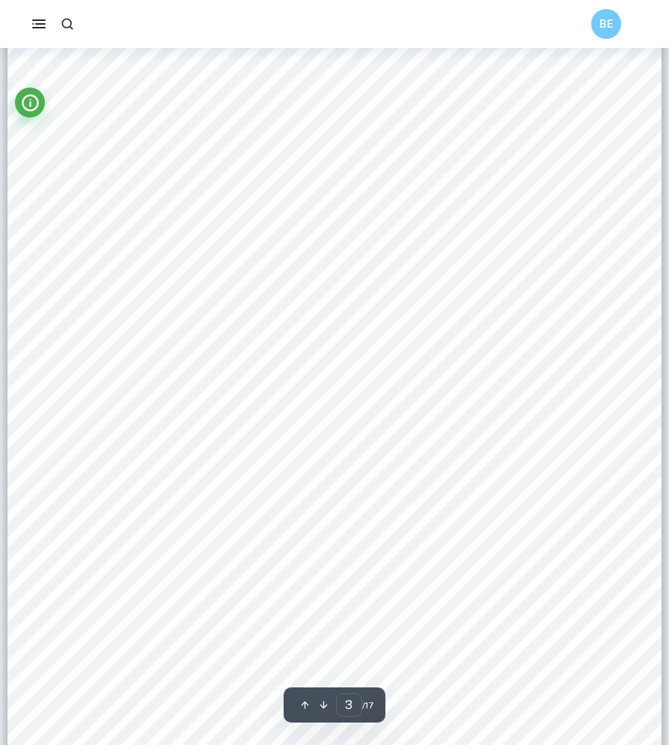
scroll to position [1838, 0]
